Goal: Transaction & Acquisition: Purchase product/service

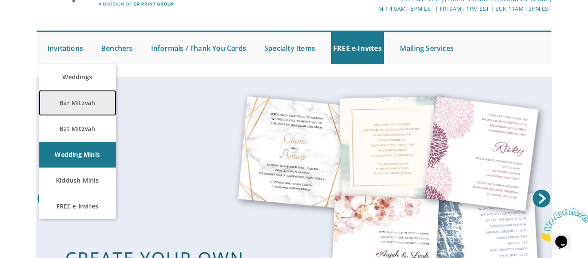
click at [76, 106] on link "Bar Mitzvah" at bounding box center [78, 103] width 78 height 26
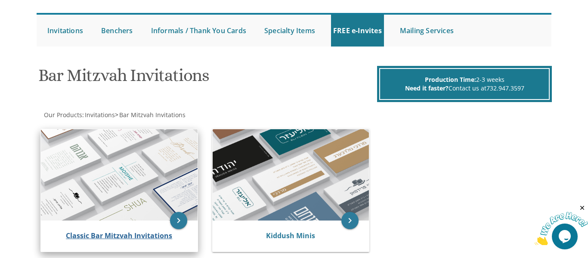
scroll to position [146, 0]
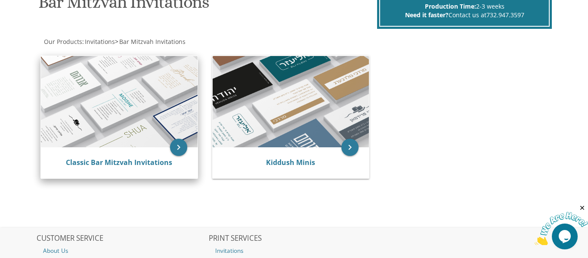
click at [153, 120] on img at bounding box center [119, 102] width 157 height 92
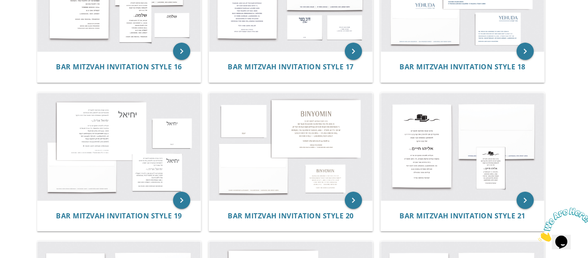
scroll to position [990, 0]
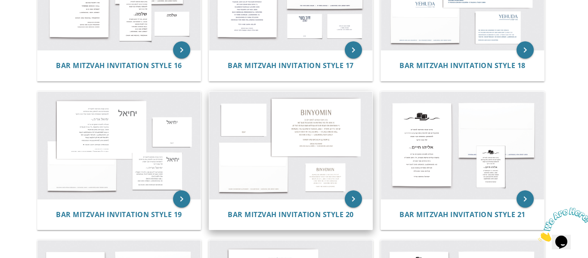
click at [318, 131] on img at bounding box center [290, 145] width 163 height 107
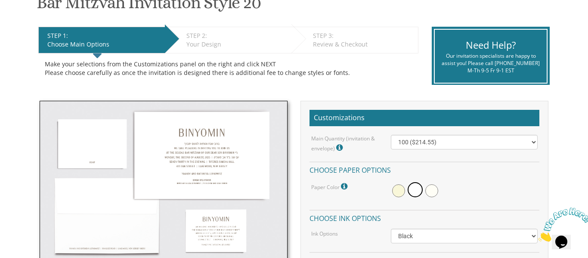
scroll to position [157, 0]
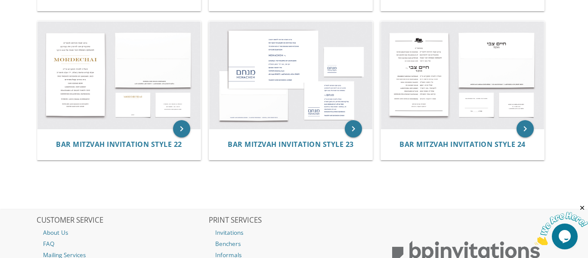
scroll to position [1223, 0]
